Goal: Task Accomplishment & Management: Use online tool/utility

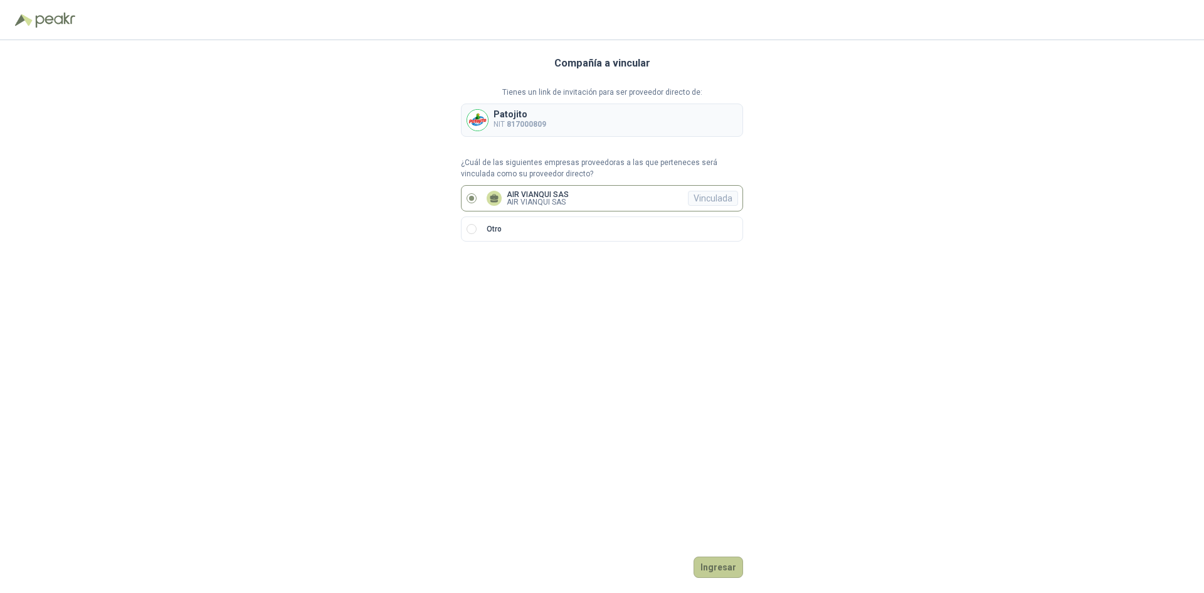
click at [721, 575] on button "Ingresar" at bounding box center [719, 566] width 50 height 21
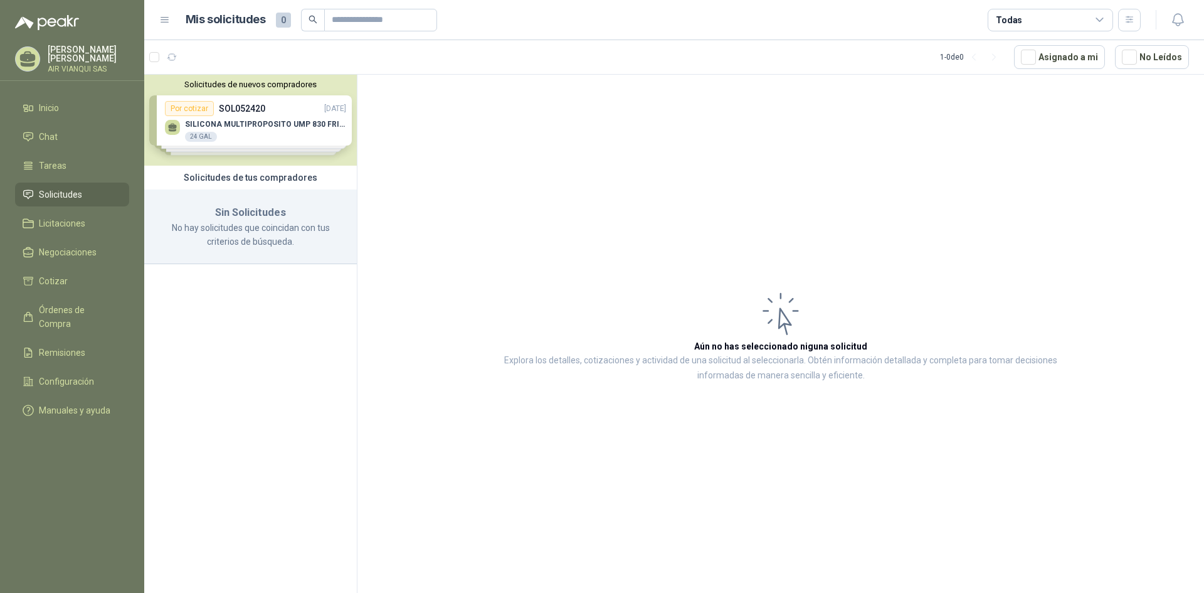
click at [240, 118] on div "Solicitudes de nuevos compradores Por cotizar SOL052420 [DATE] SILICONA MULTIPR…" at bounding box center [250, 120] width 213 height 91
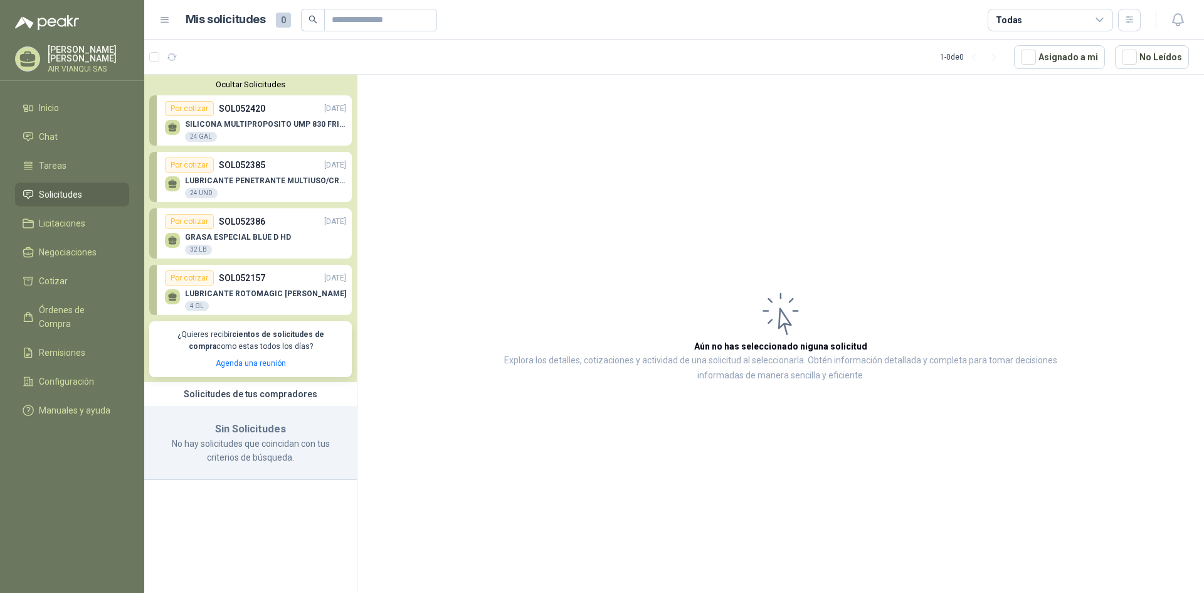
click at [236, 176] on div "LUBRICANTE PENETRANTE MULTIUSO/CRC 3-36 24 UND" at bounding box center [255, 186] width 181 height 26
